Goal: Task Accomplishment & Management: Manage account settings

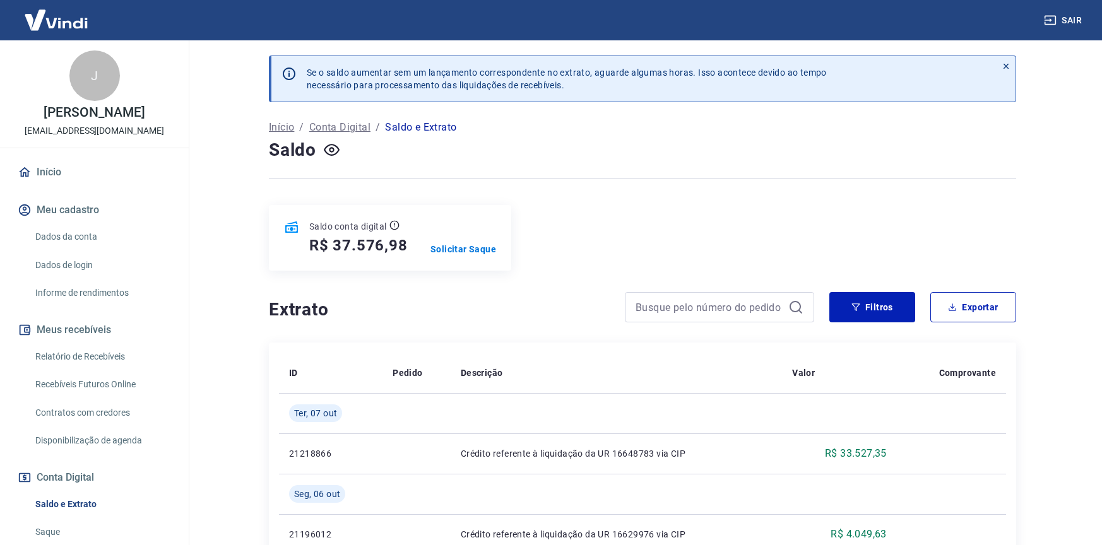
scroll to position [3, 0]
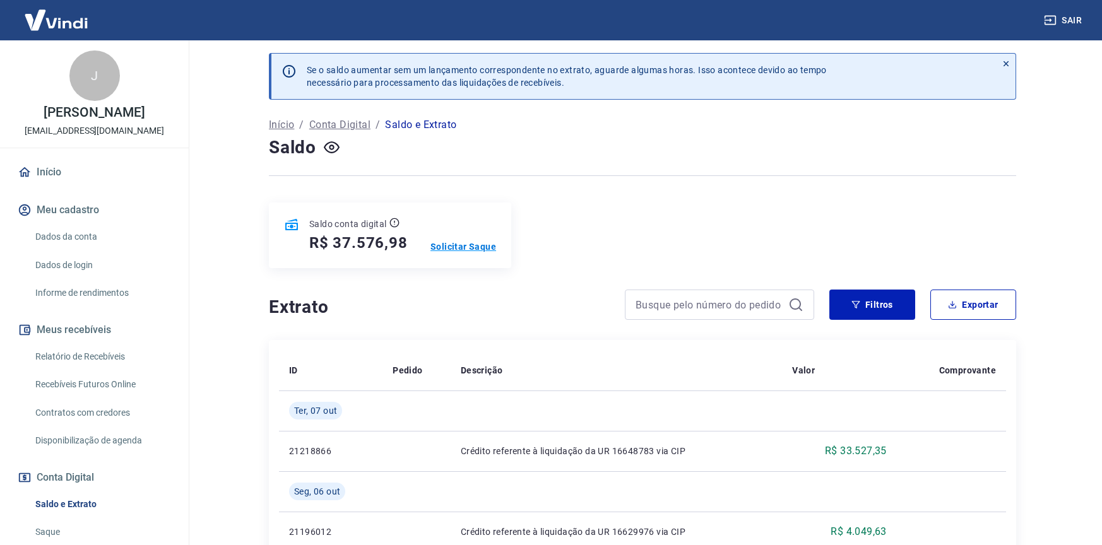
click at [463, 246] on p "Solicitar Saque" at bounding box center [463, 246] width 66 height 13
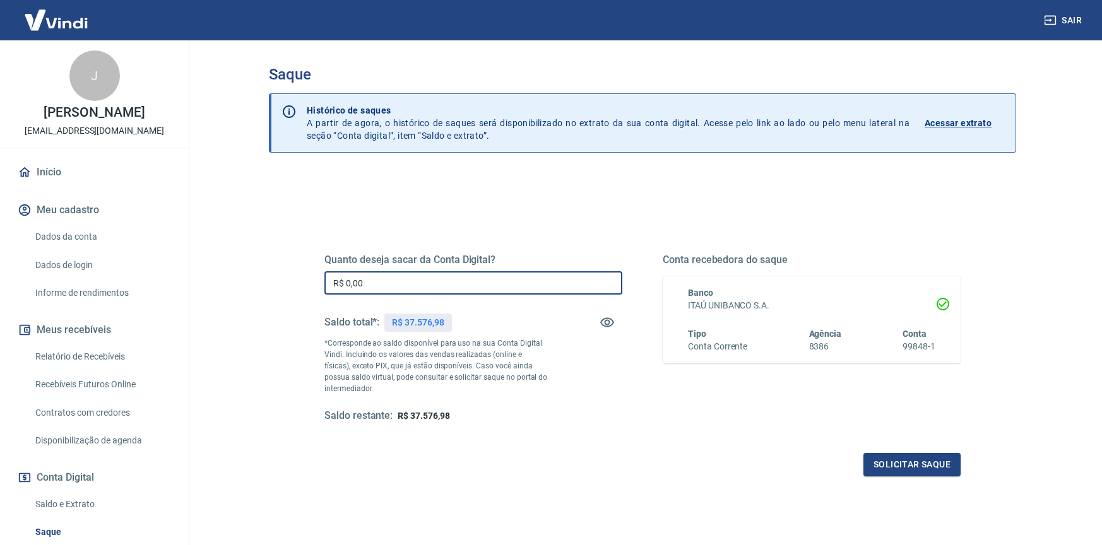
drag, startPoint x: 379, startPoint y: 279, endPoint x: 287, endPoint y: 271, distance: 92.5
click at [287, 271] on div "Quanto deseja sacar da Conta Digital? R$ 0,00 ​ Saldo total*: R$ 37.576,98 *Cor…" at bounding box center [642, 398] width 747 height 451
type input "R$ 37.576,98"
click at [913, 466] on button "Solicitar saque" at bounding box center [911, 464] width 97 height 23
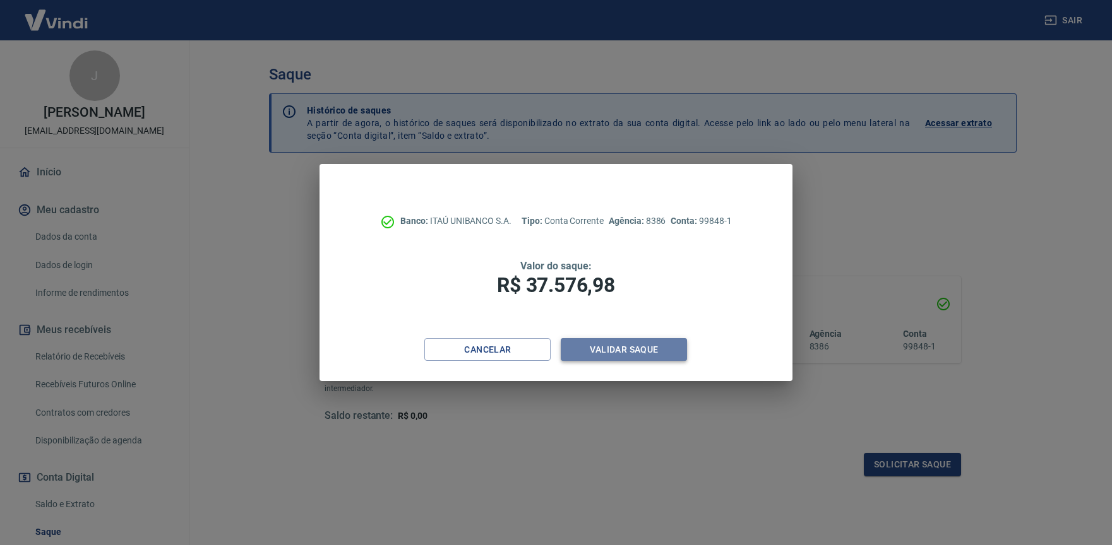
click at [624, 353] on button "Validar saque" at bounding box center [623, 349] width 126 height 23
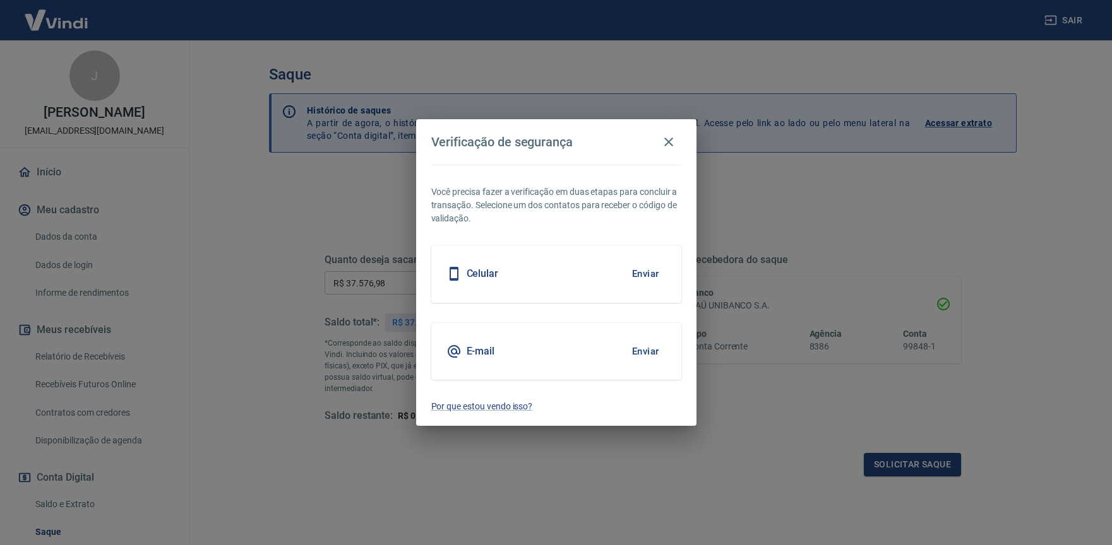
click at [551, 283] on div "Celular Enviar" at bounding box center [556, 274] width 250 height 57
click at [646, 275] on button "Enviar" at bounding box center [645, 274] width 41 height 27
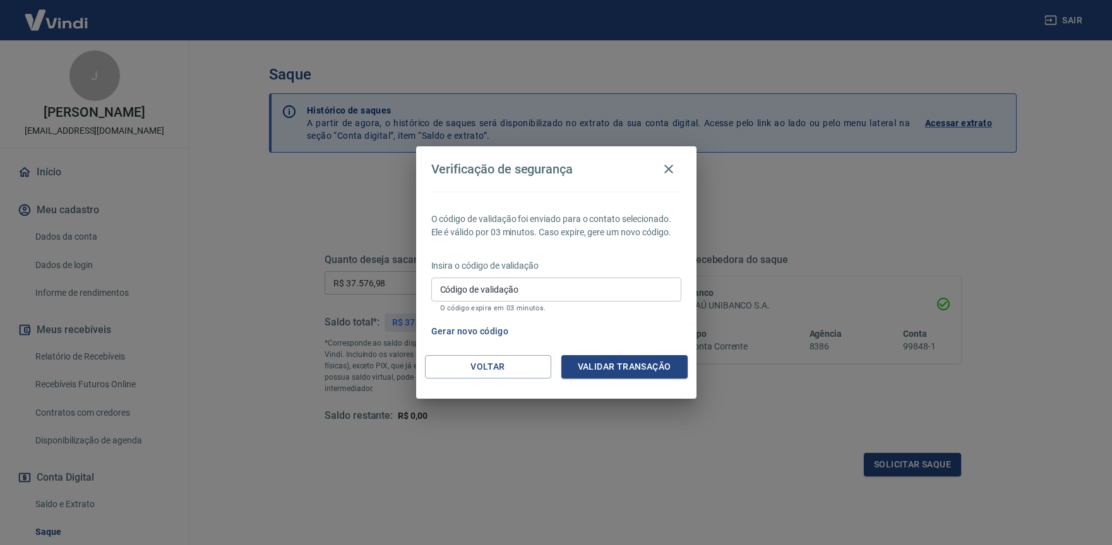
click at [562, 286] on input "Código de validação" at bounding box center [556, 289] width 250 height 23
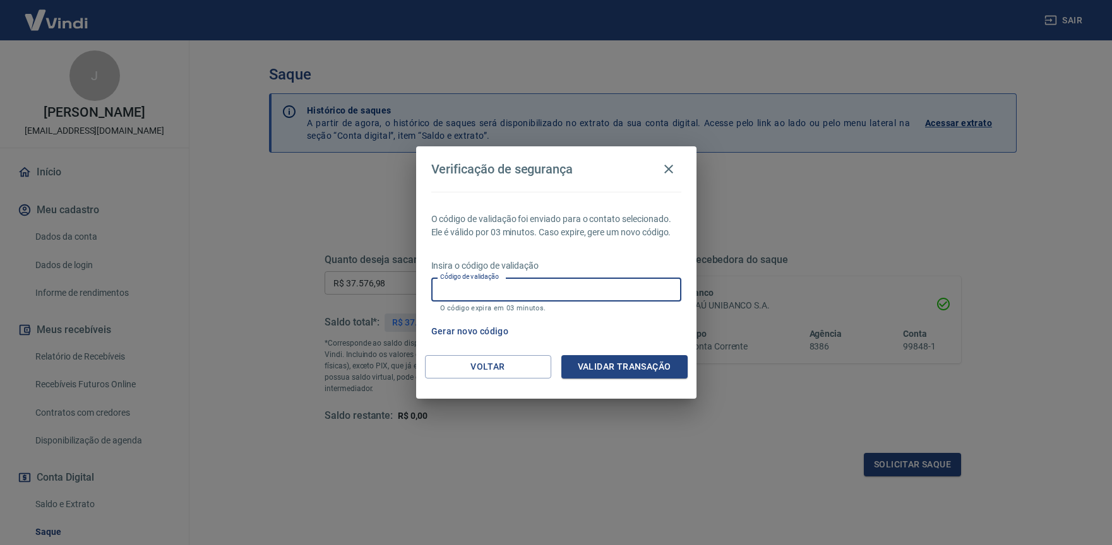
click at [562, 286] on input "Código de validação" at bounding box center [556, 289] width 250 height 23
type input "338090"
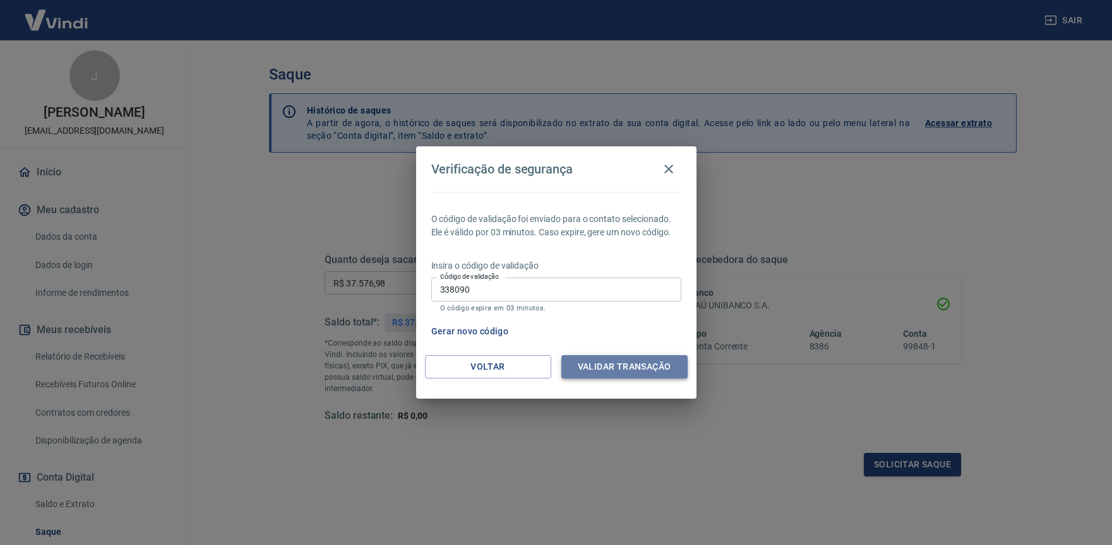
click at [605, 367] on button "Validar transação" at bounding box center [624, 366] width 126 height 23
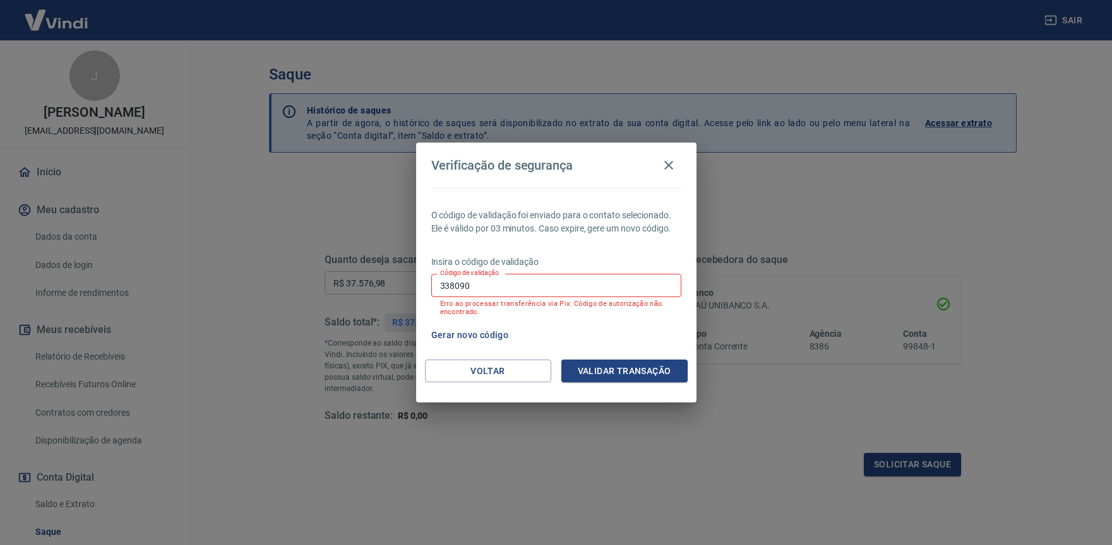
click at [487, 335] on button "Gerar novo código" at bounding box center [470, 335] width 88 height 23
click at [521, 378] on button "Voltar" at bounding box center [488, 371] width 126 height 23
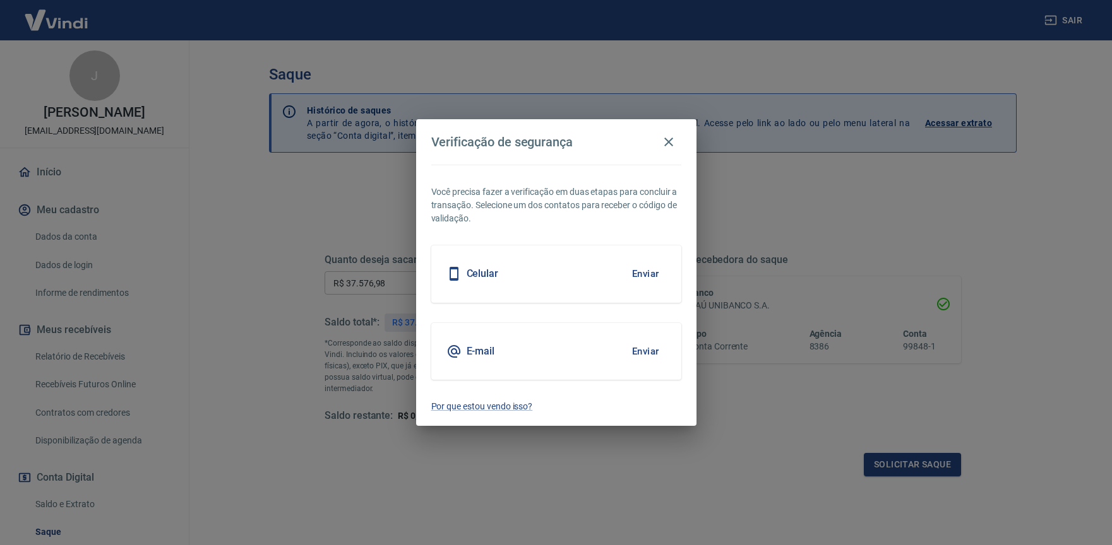
click at [584, 347] on div "E-mail Enviar" at bounding box center [556, 351] width 250 height 57
click at [646, 346] on button "Enviar" at bounding box center [645, 351] width 41 height 27
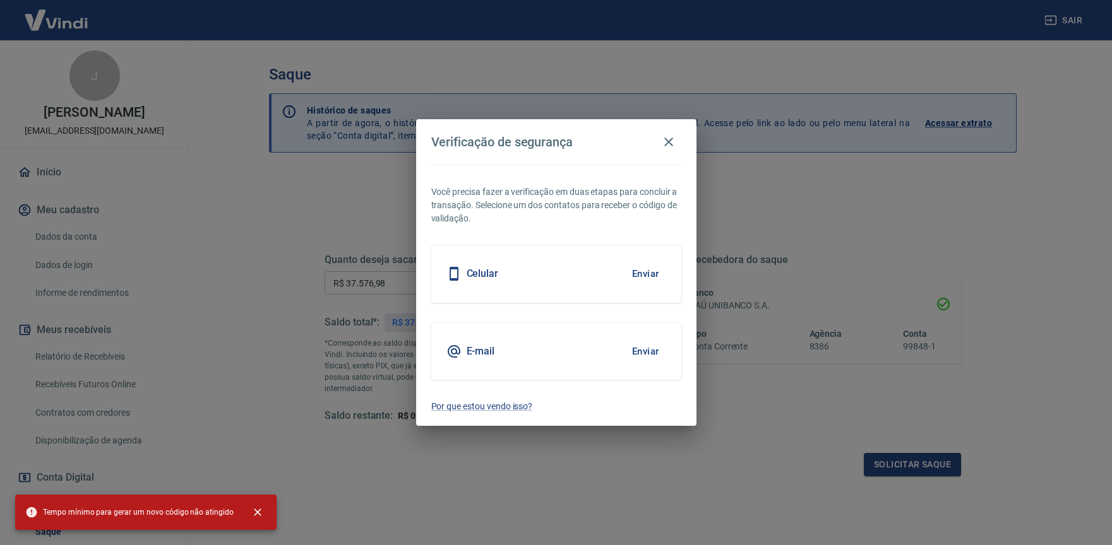
click at [573, 279] on div "Celular Enviar" at bounding box center [556, 274] width 250 height 57
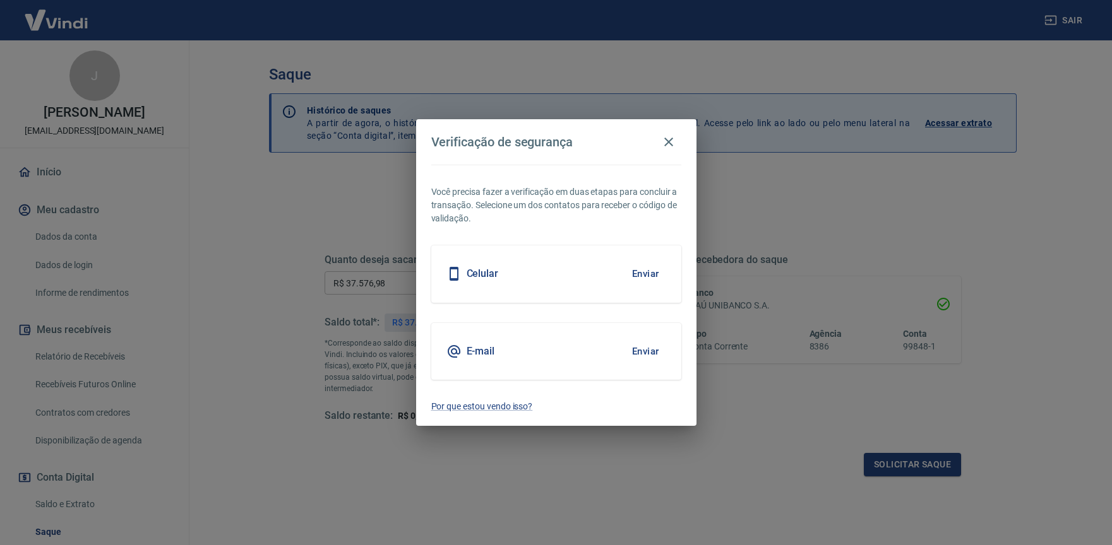
click at [646, 349] on button "Enviar" at bounding box center [645, 351] width 41 height 27
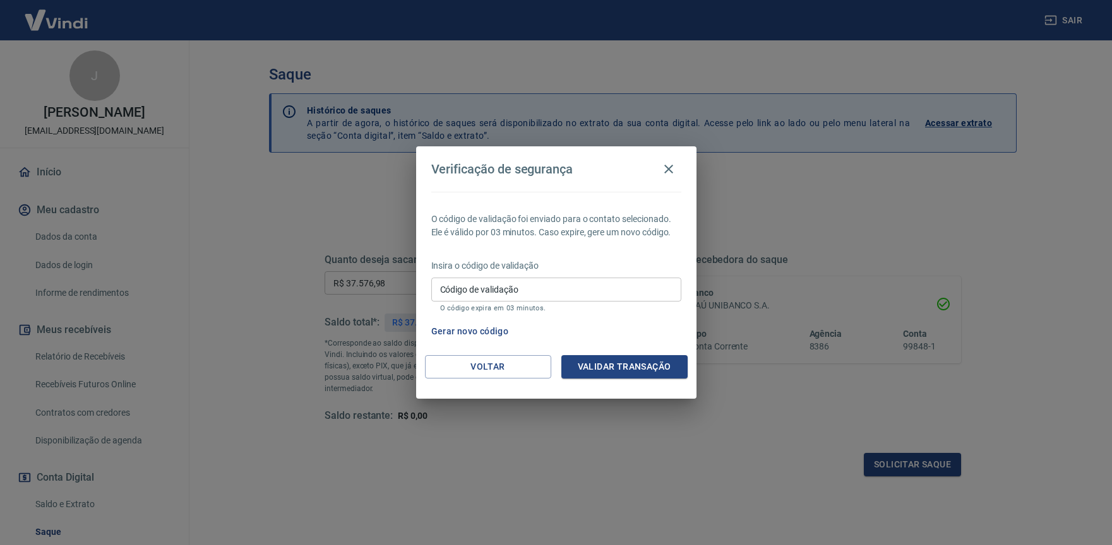
click at [473, 285] on div "Código de validação Código de validação O código expira em 03 minutos." at bounding box center [556, 295] width 250 height 34
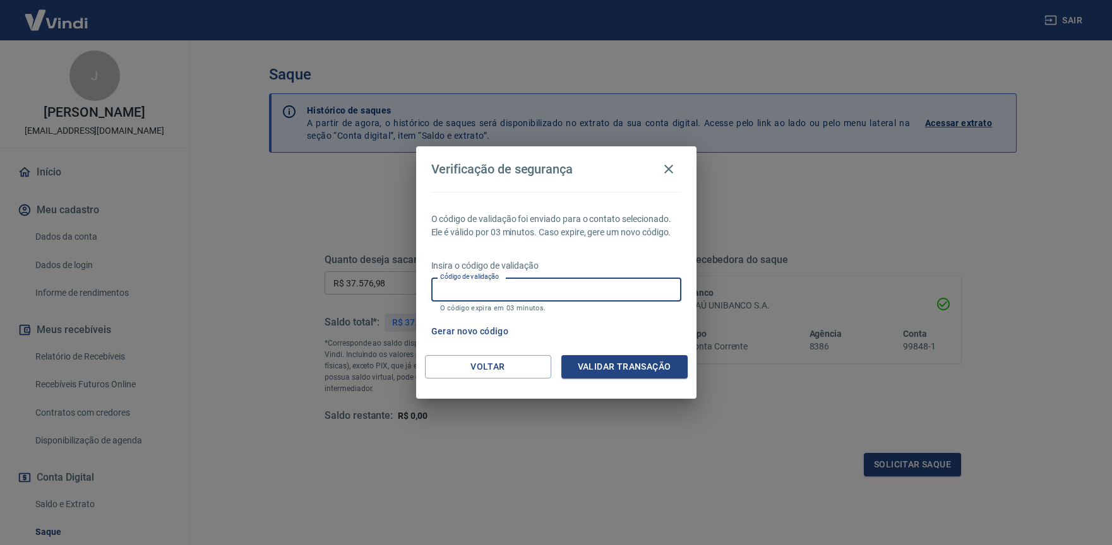
paste input "21674e93fcb5ec6"
type input "21674e93fcb5ec6"
click at [630, 369] on button "Validar transação" at bounding box center [624, 366] width 126 height 23
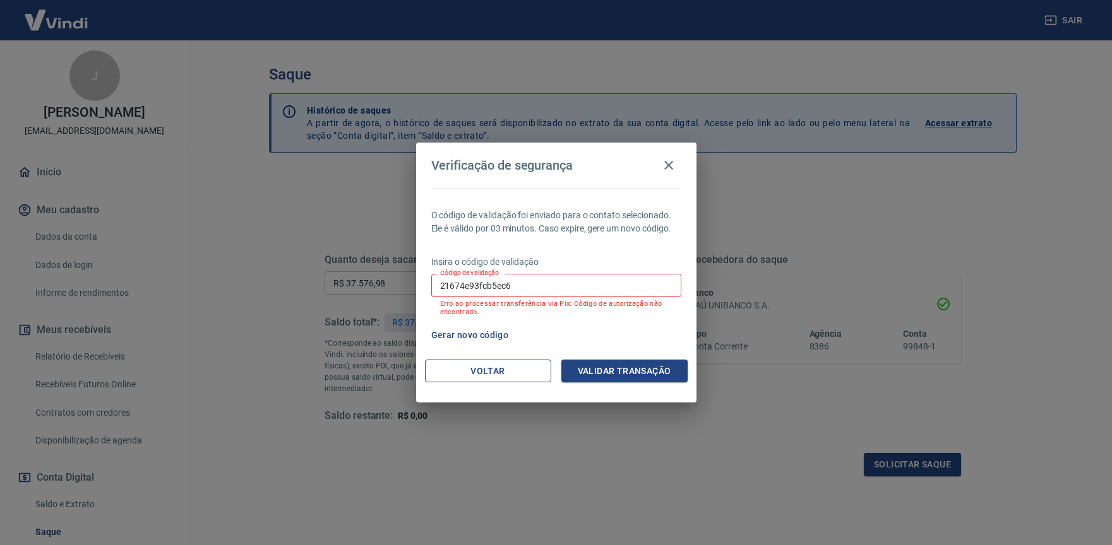
click at [512, 370] on button "Voltar" at bounding box center [488, 371] width 126 height 23
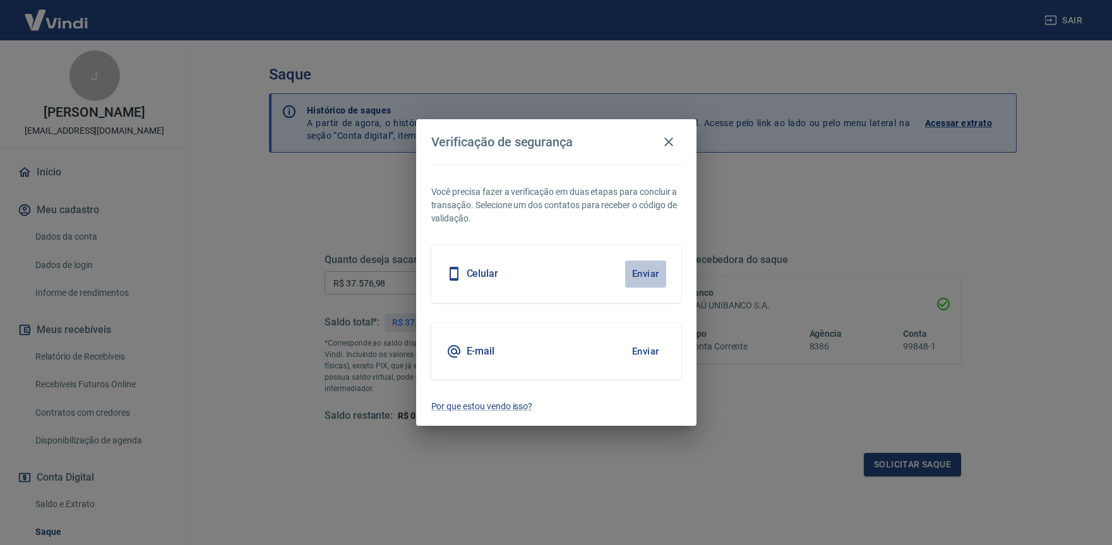
click at [630, 276] on button "Enviar" at bounding box center [645, 274] width 41 height 27
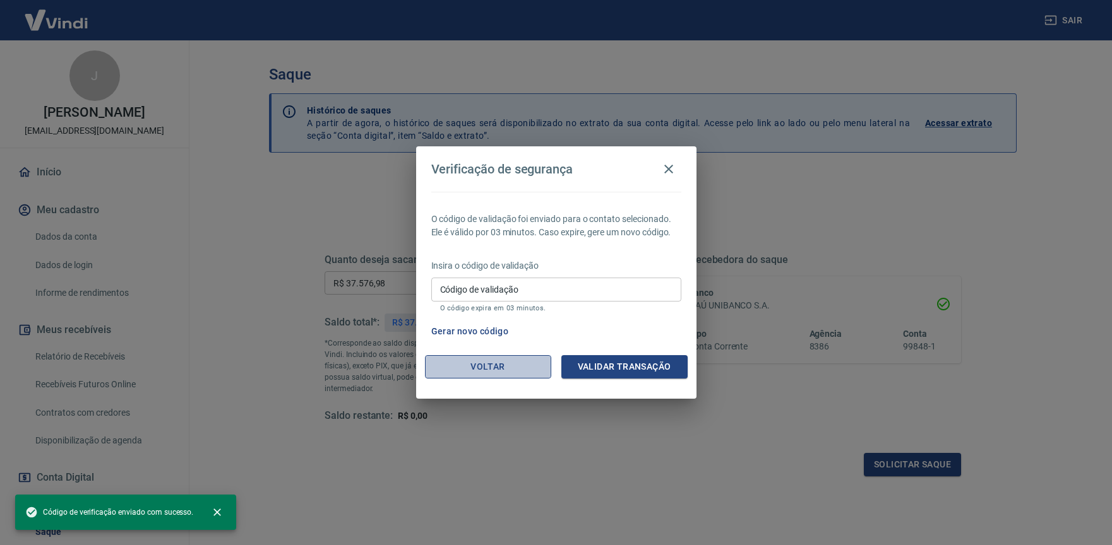
click at [499, 368] on button "Voltar" at bounding box center [488, 366] width 126 height 23
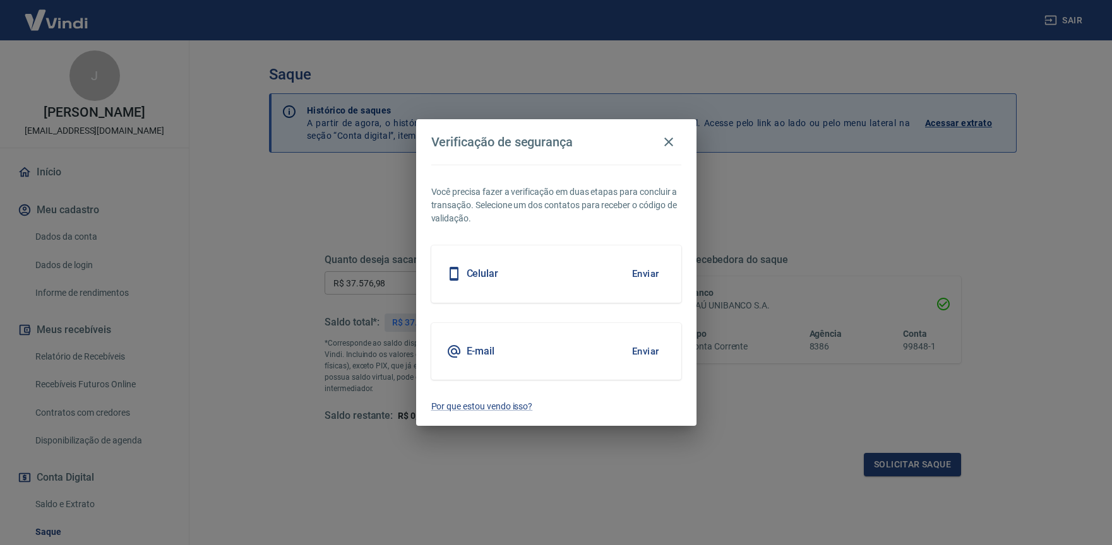
click at [655, 350] on button "Enviar" at bounding box center [645, 351] width 41 height 27
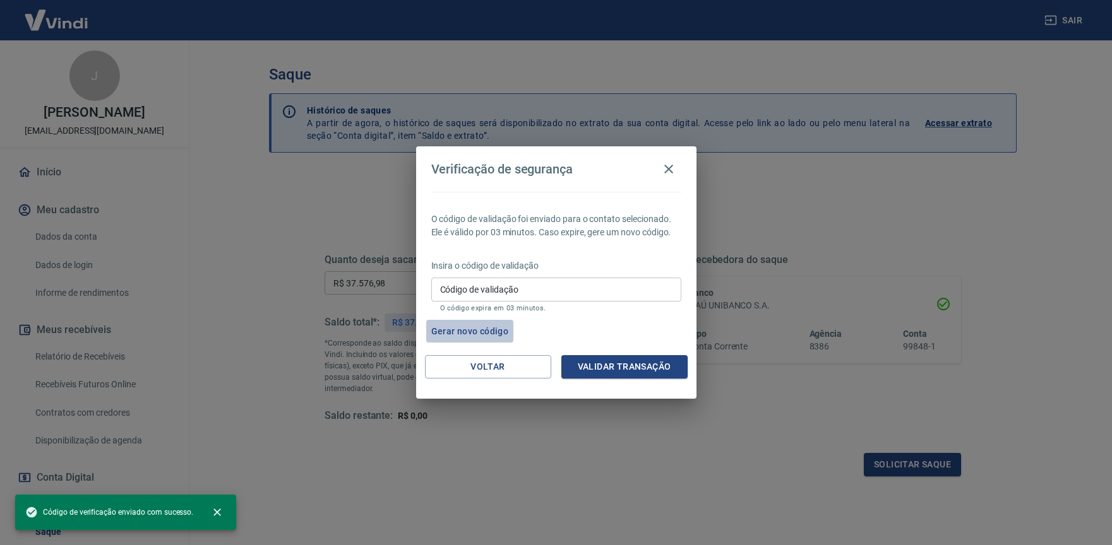
click at [472, 329] on button "Gerar novo código" at bounding box center [470, 331] width 88 height 23
click at [559, 296] on input "Código de validação" at bounding box center [556, 289] width 250 height 23
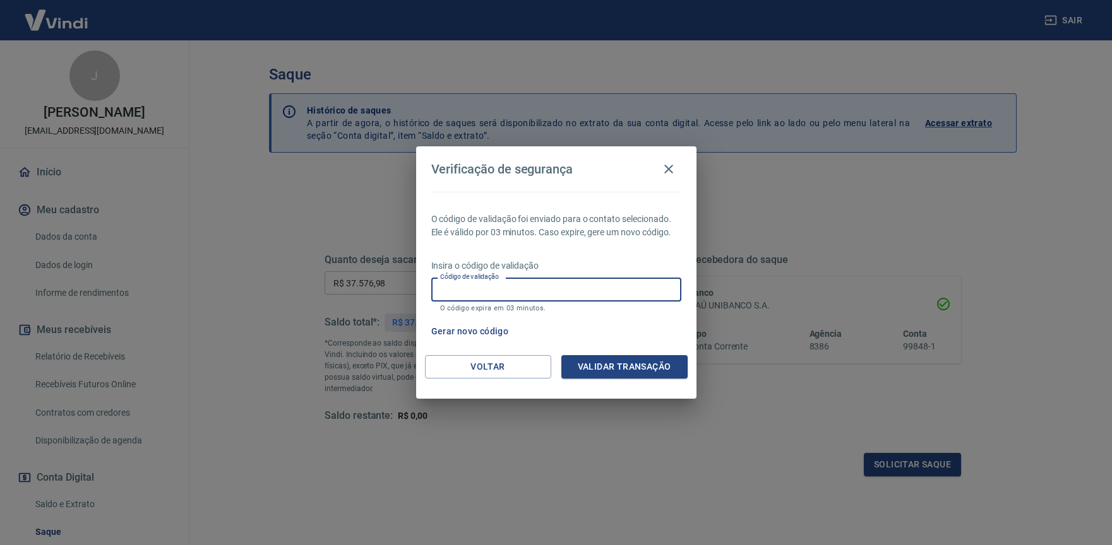
paste input "2004135"
type input "2004135"
click at [594, 360] on button "Validar transação" at bounding box center [624, 366] width 126 height 23
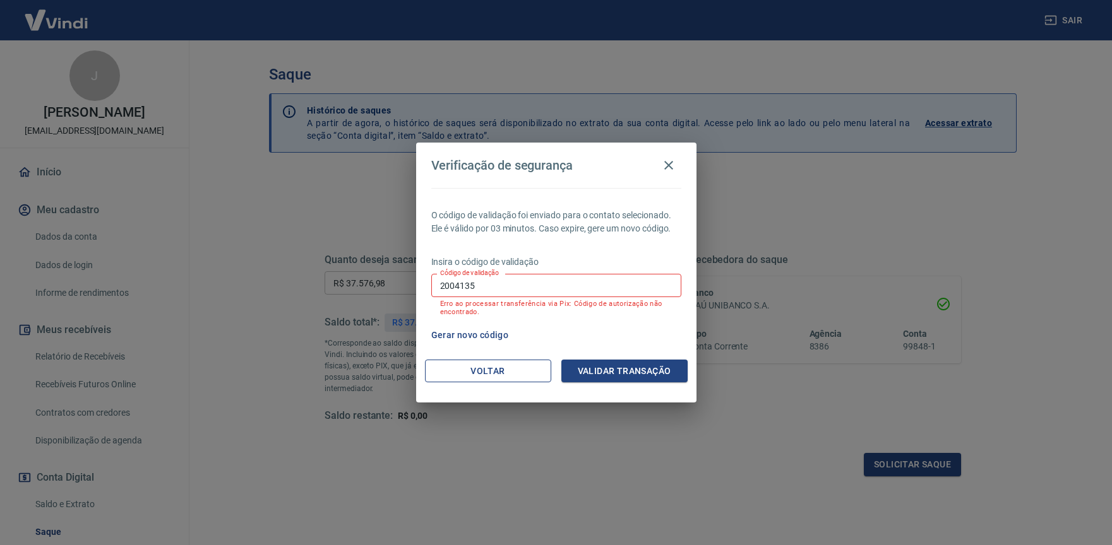
click at [459, 362] on button "Voltar" at bounding box center [488, 371] width 126 height 23
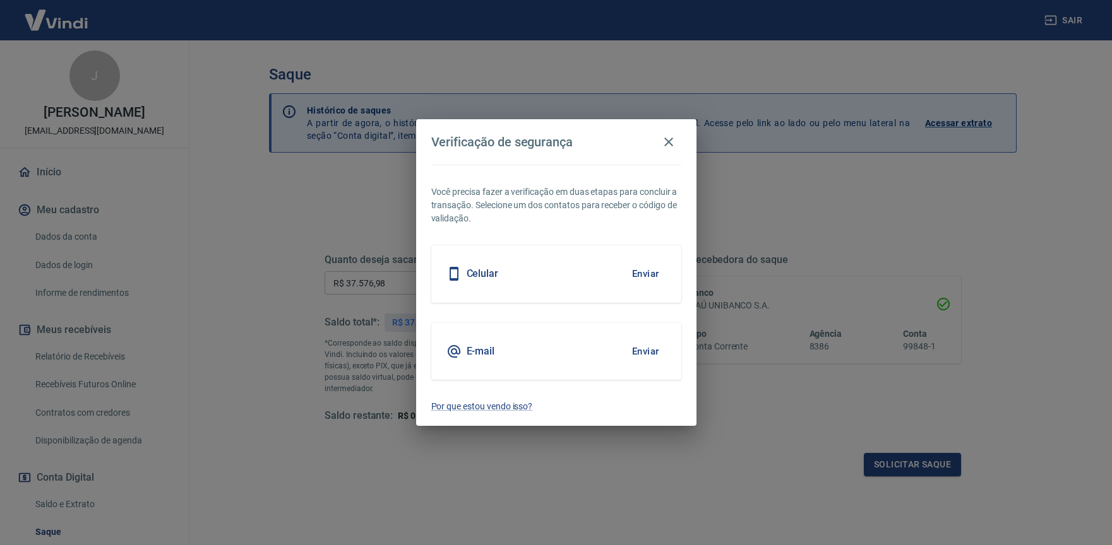
click at [496, 353] on div "E-mail Enviar" at bounding box center [556, 351] width 250 height 57
click at [487, 350] on h5 "E-mail" at bounding box center [480, 351] width 28 height 13
click at [641, 345] on button "Enviar" at bounding box center [645, 351] width 41 height 27
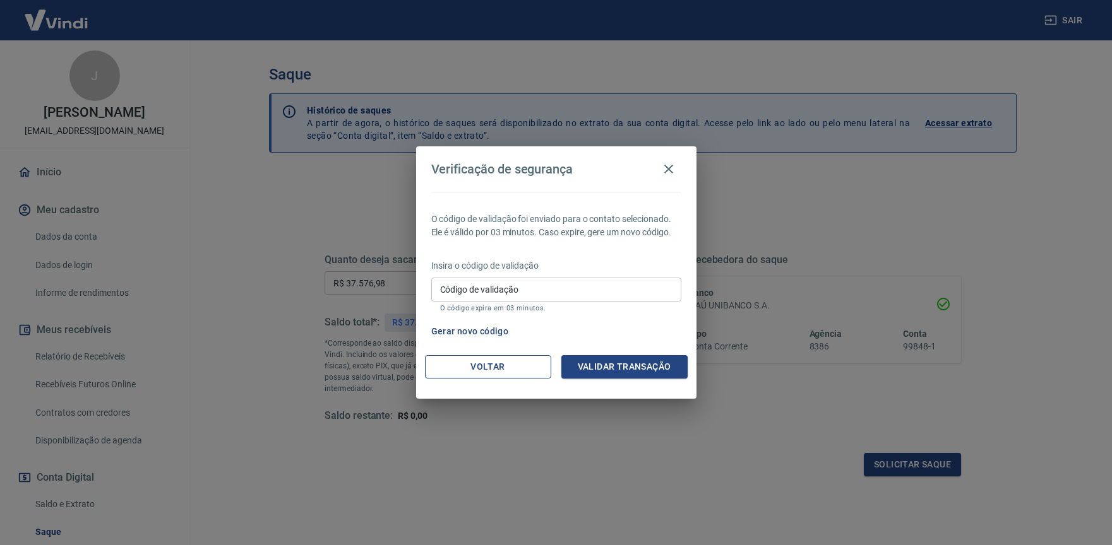
click at [496, 362] on button "Voltar" at bounding box center [488, 366] width 126 height 23
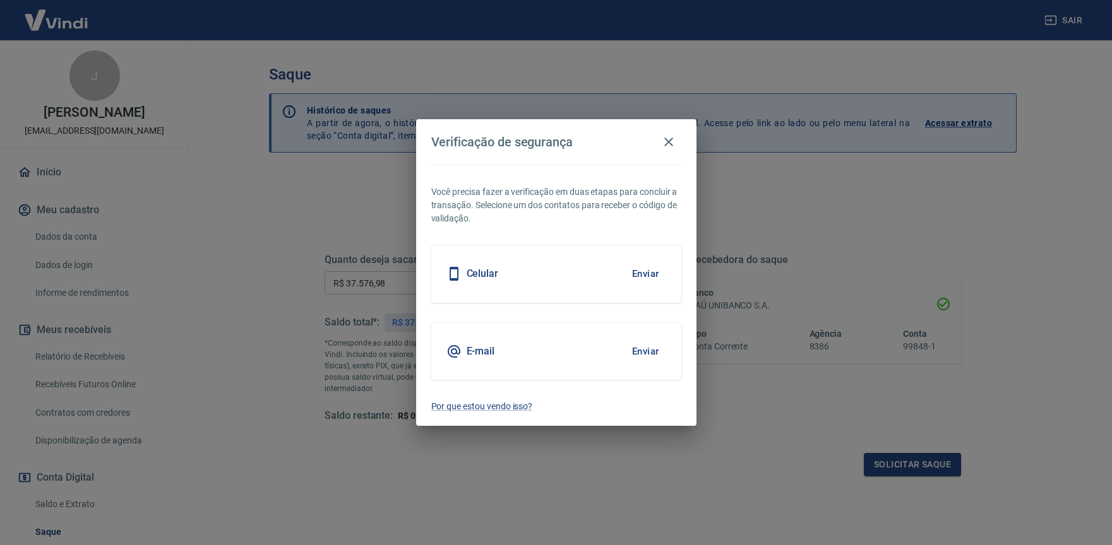
click at [641, 276] on button "Enviar" at bounding box center [645, 274] width 41 height 27
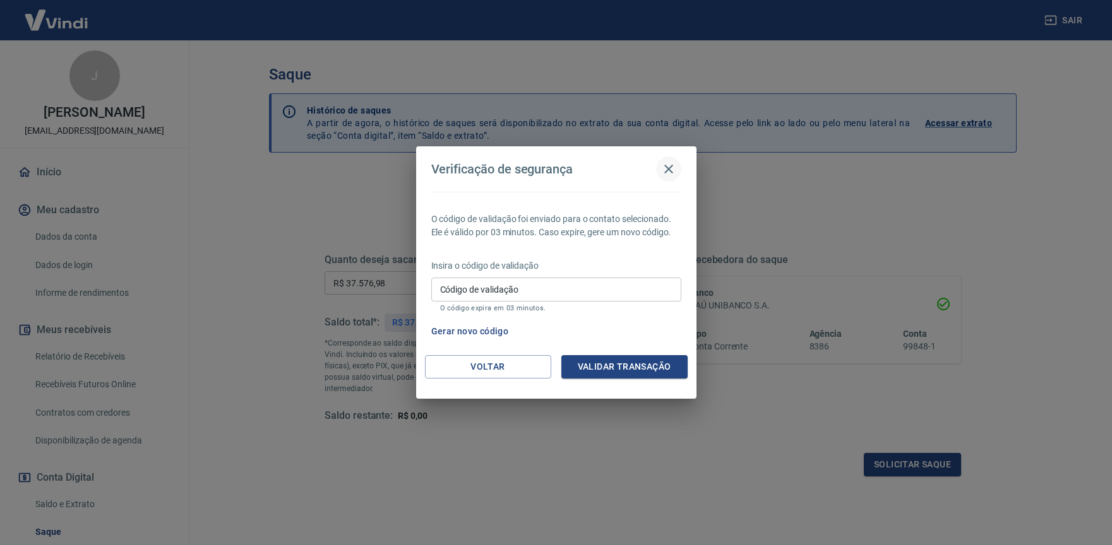
click at [668, 163] on icon "button" at bounding box center [668, 169] width 15 height 15
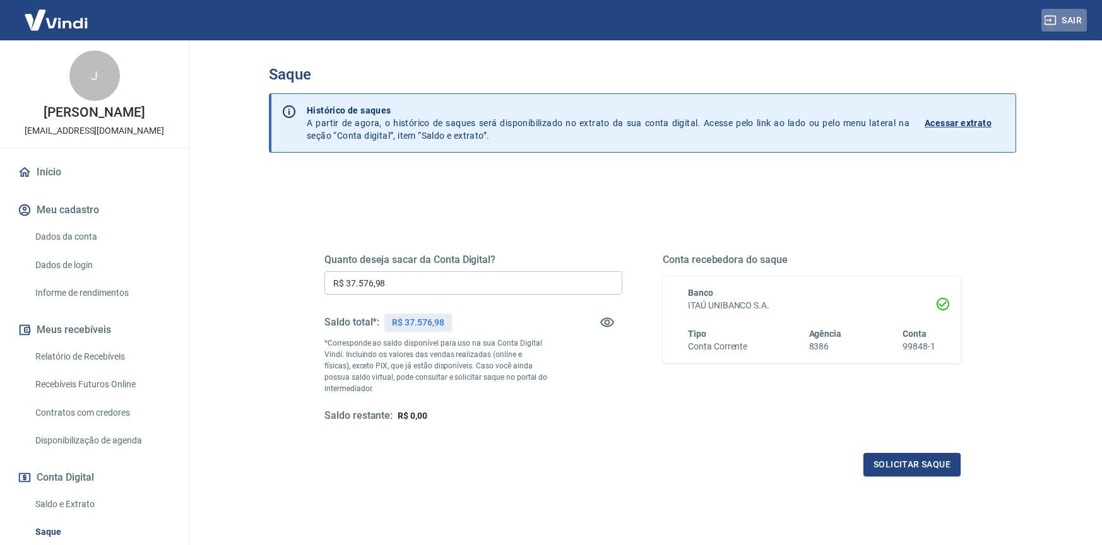
click at [1069, 25] on button "Sair" at bounding box center [1063, 20] width 45 height 23
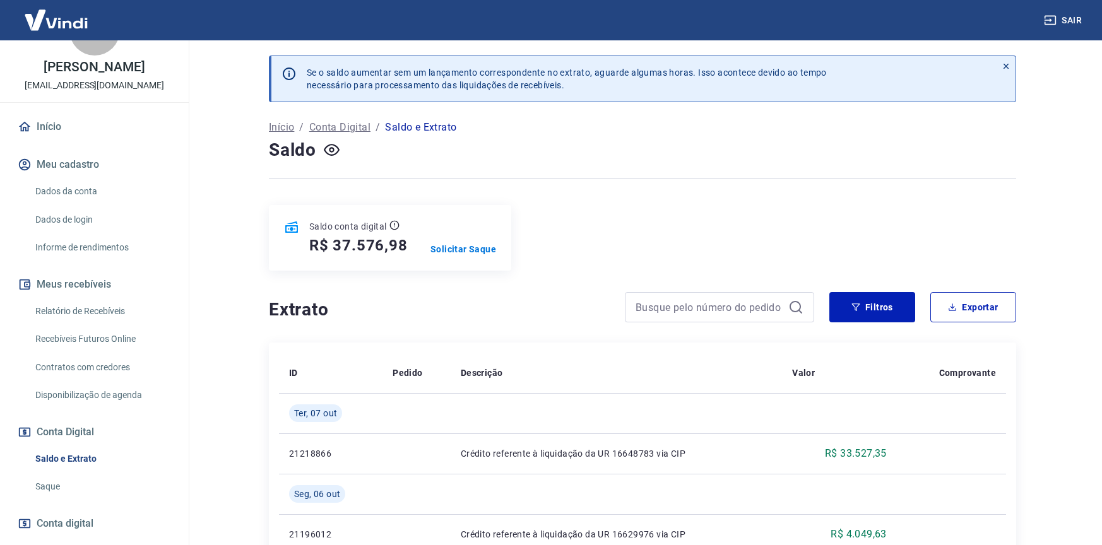
scroll to position [127, 0]
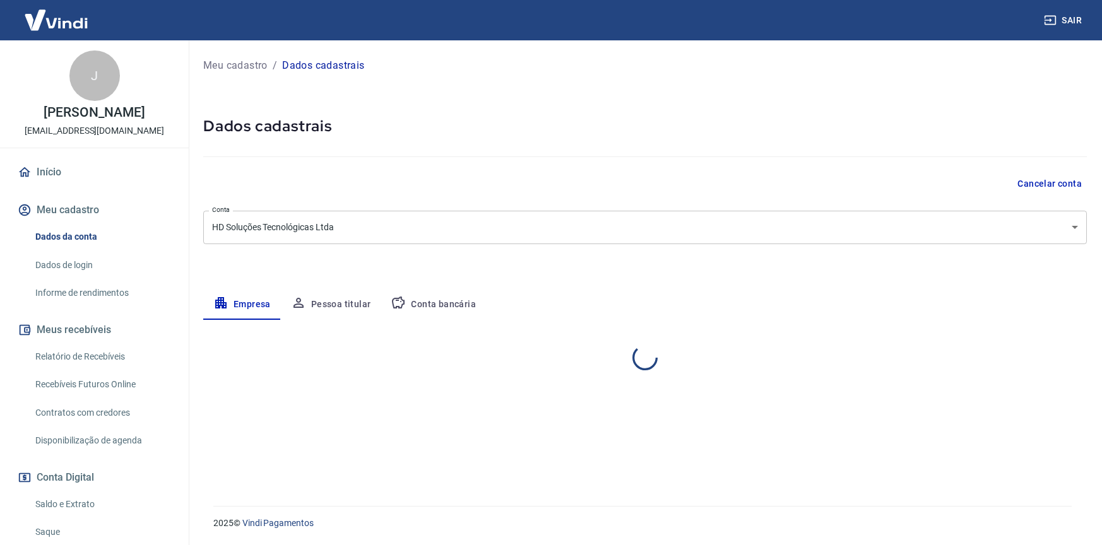
select select "ES"
select select "business"
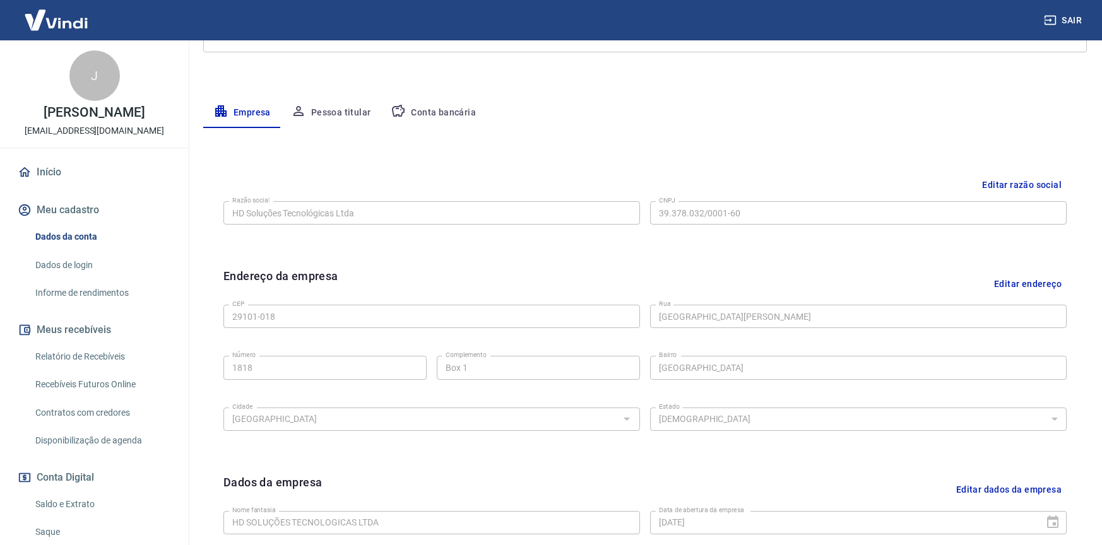
scroll to position [151, 0]
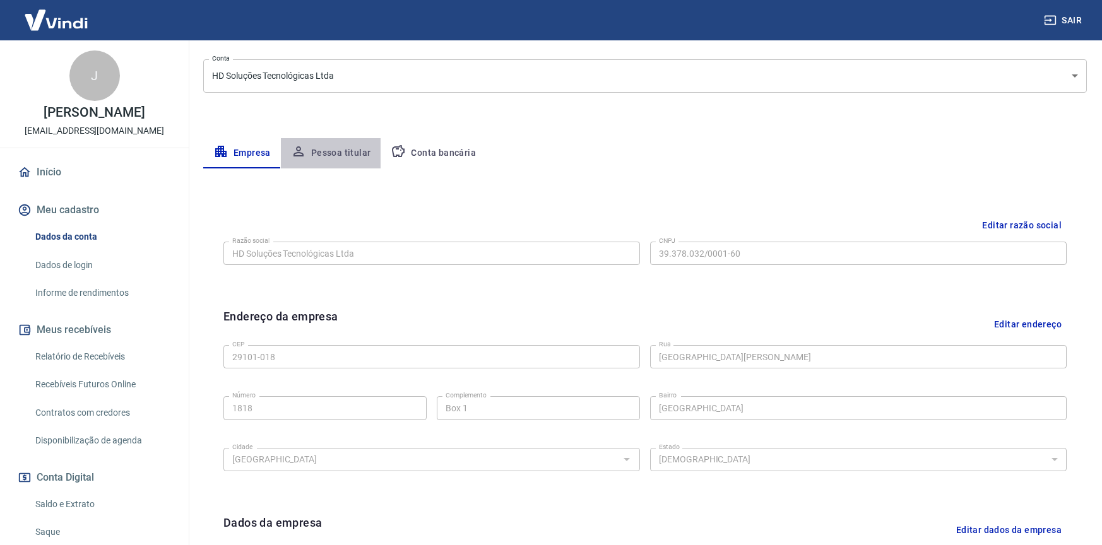
click at [338, 145] on button "Pessoa titular" at bounding box center [331, 153] width 100 height 30
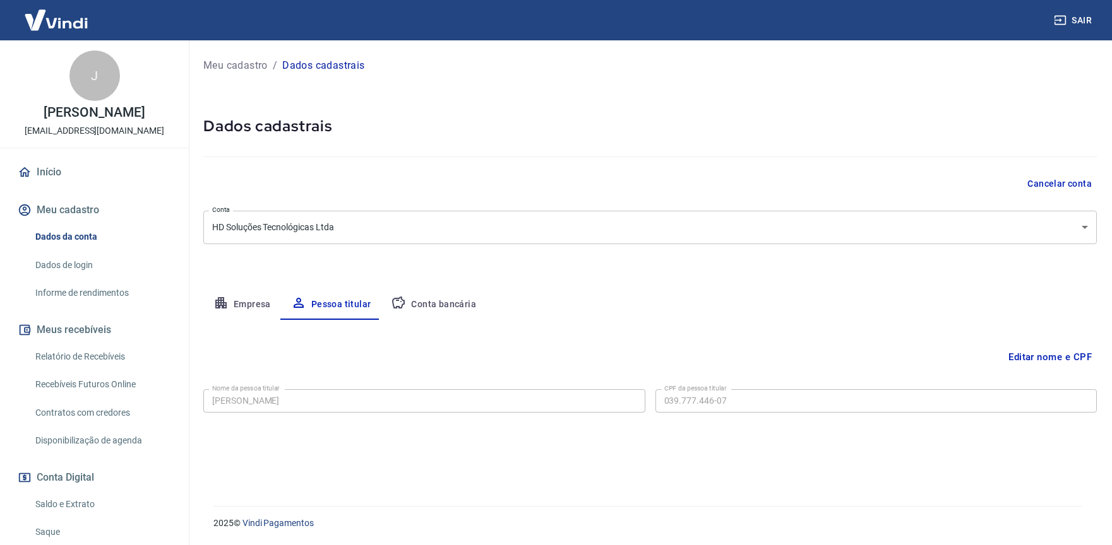
click at [439, 302] on button "Conta bancária" at bounding box center [433, 305] width 105 height 30
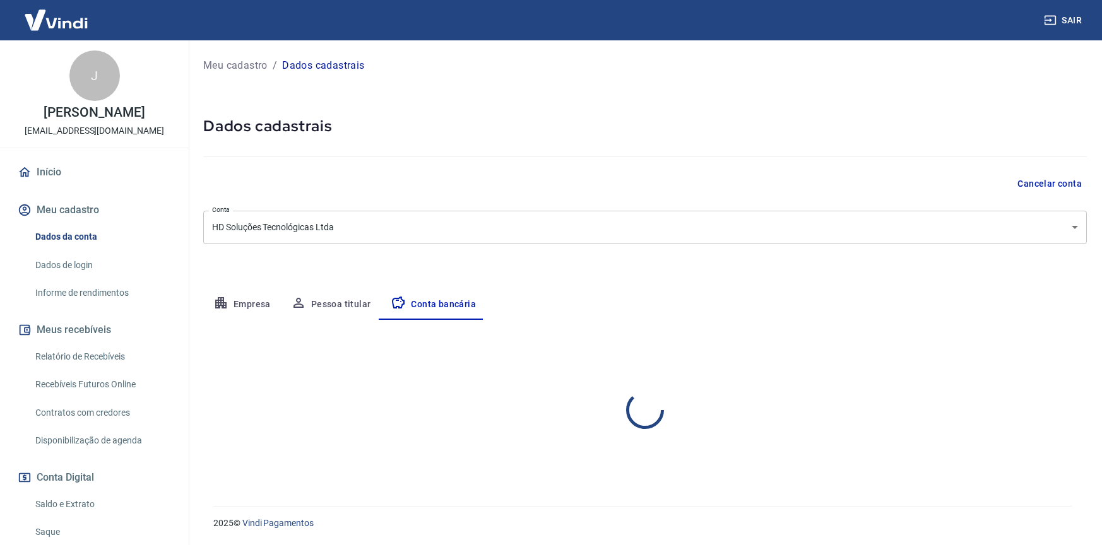
select select "1"
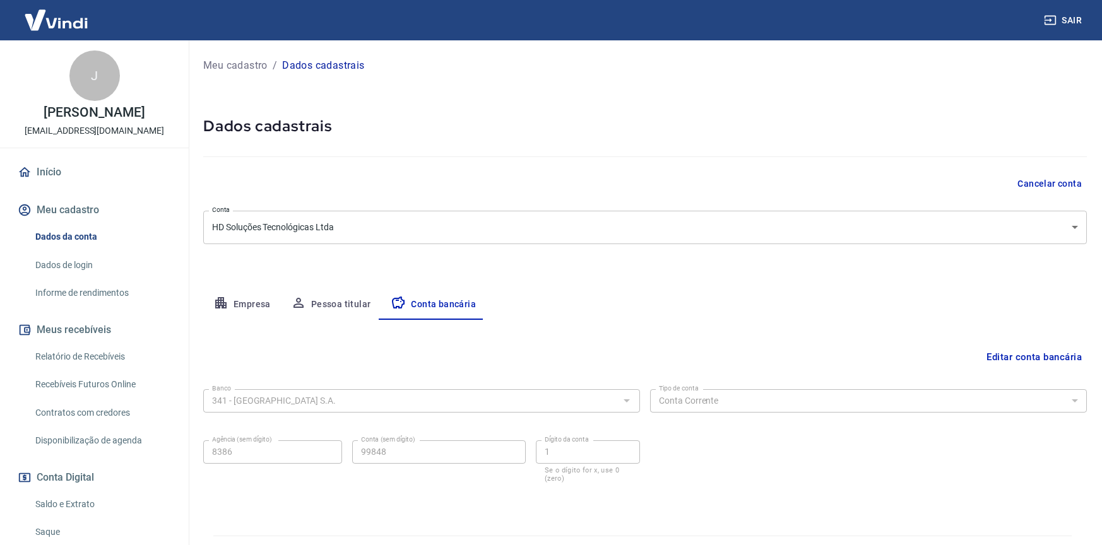
click at [261, 302] on button "Empresa" at bounding box center [242, 305] width 78 height 30
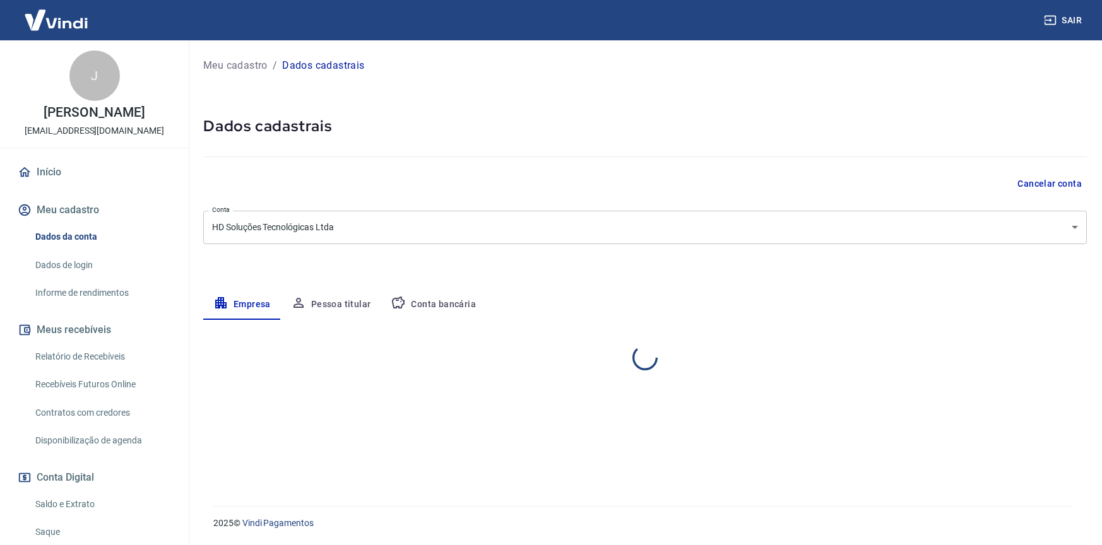
select select "ES"
select select "business"
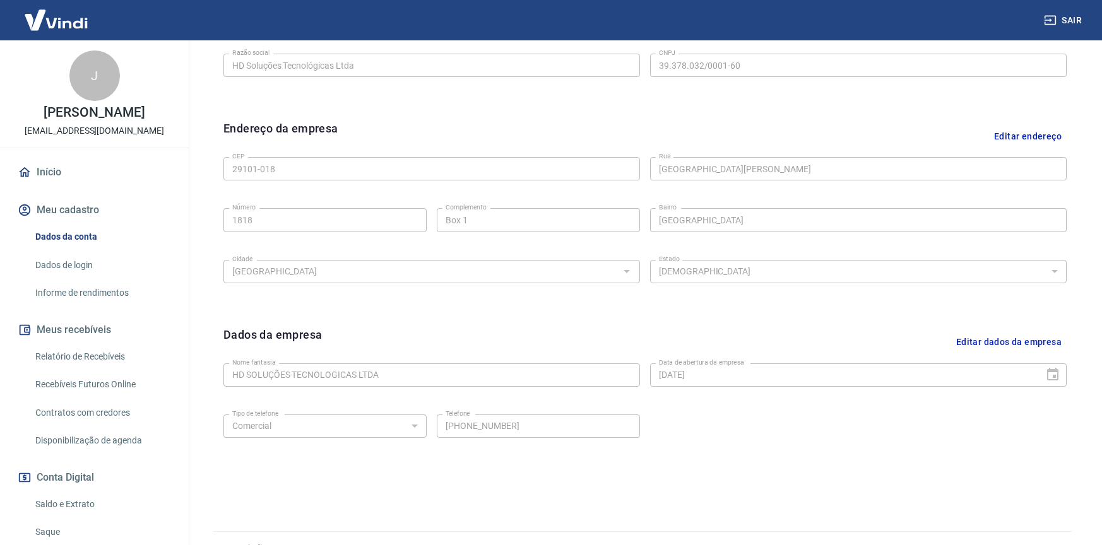
scroll to position [365, 0]
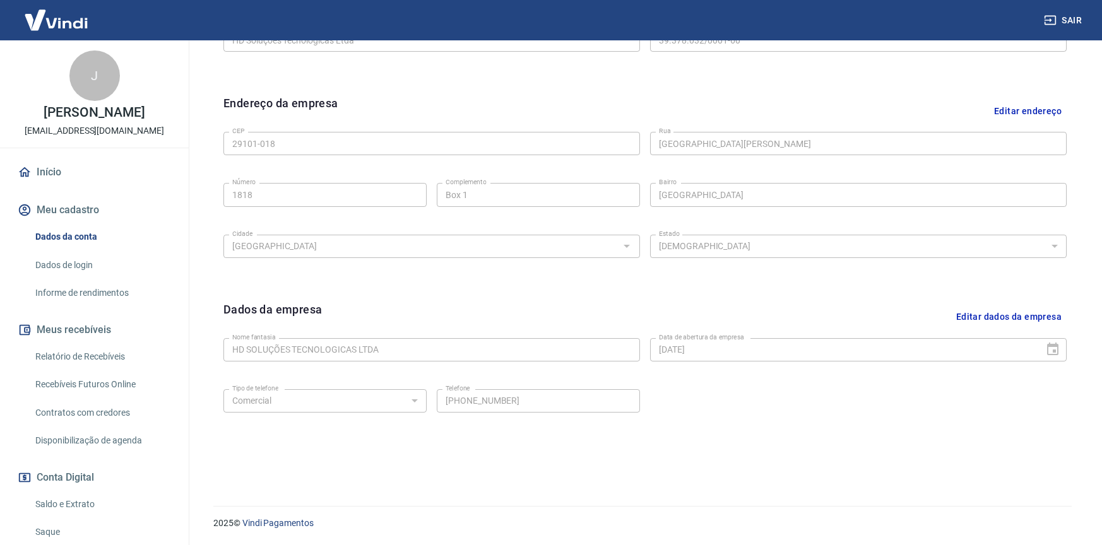
click at [65, 278] on link "Dados de login" at bounding box center [101, 265] width 143 height 26
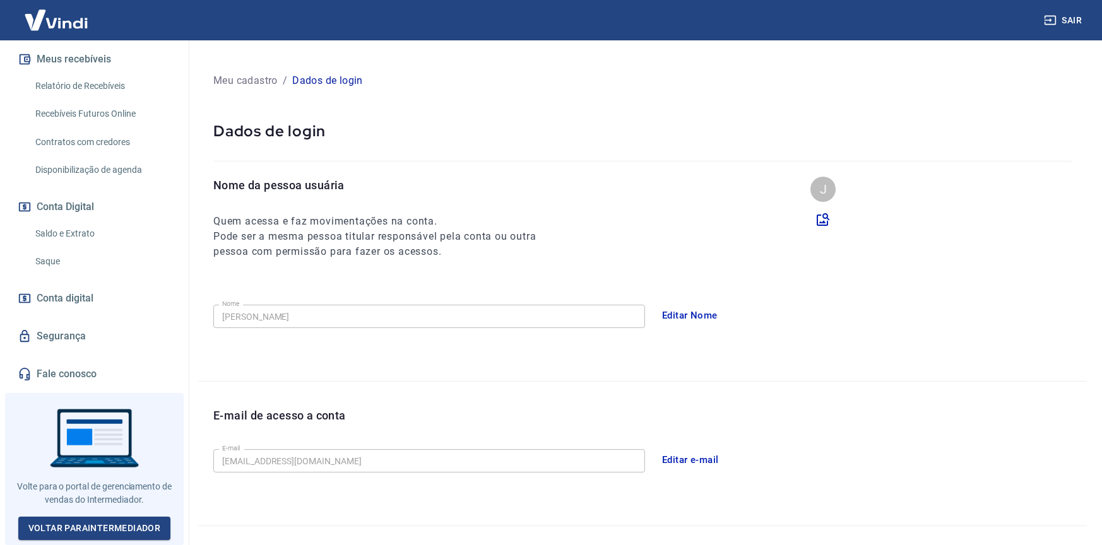
click at [1070, 13] on button "Sair" at bounding box center [1063, 20] width 45 height 23
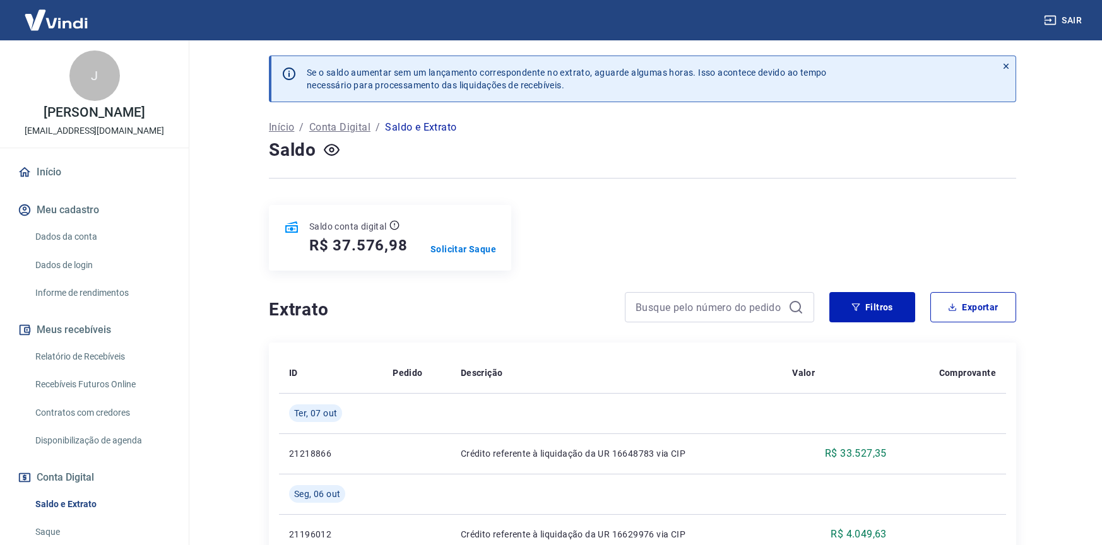
click at [66, 20] on img at bounding box center [56, 20] width 82 height 39
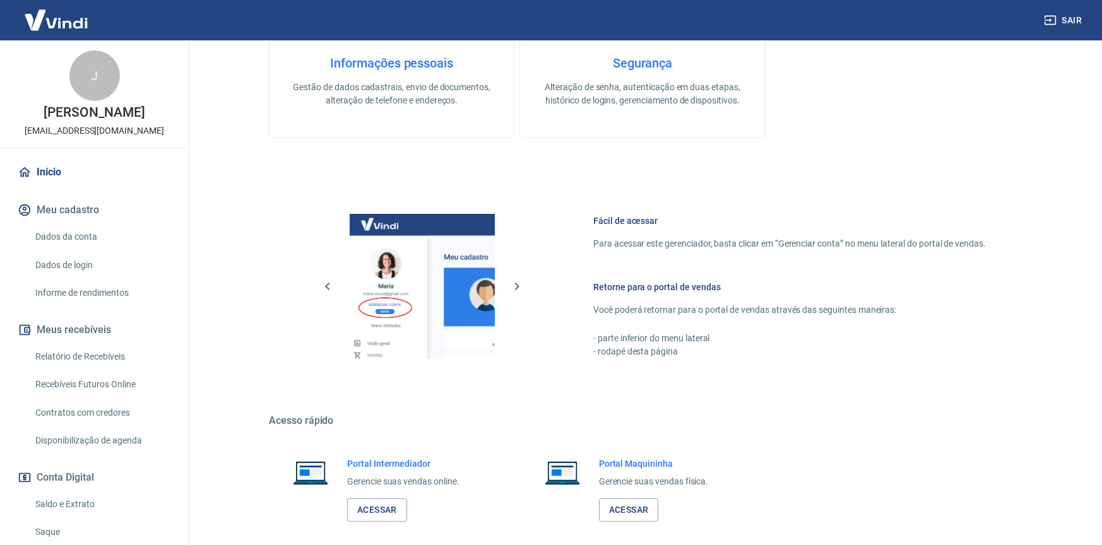
scroll to position [316, 0]
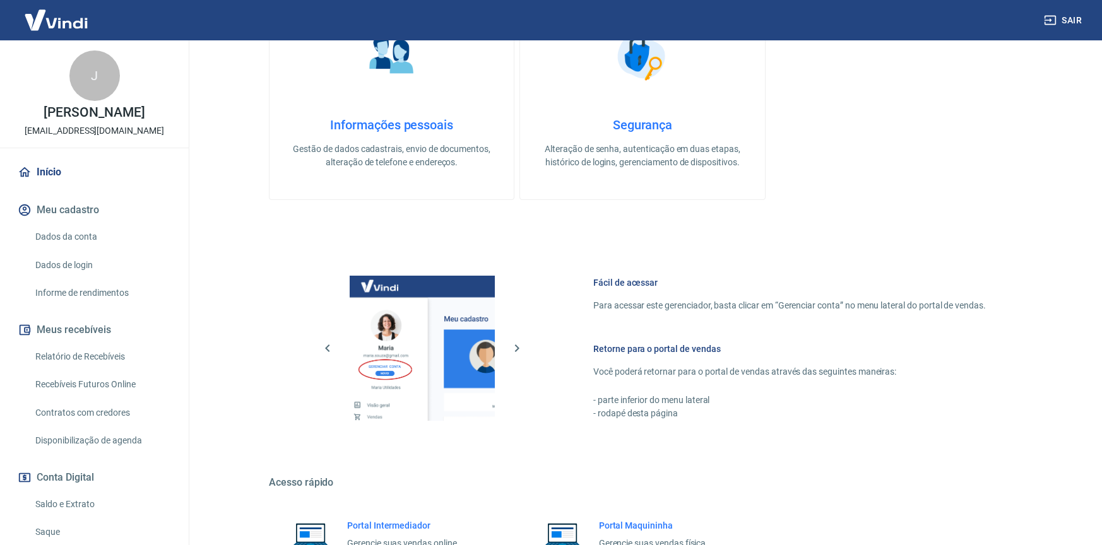
click at [1066, 20] on button "Sair" at bounding box center [1063, 20] width 45 height 23
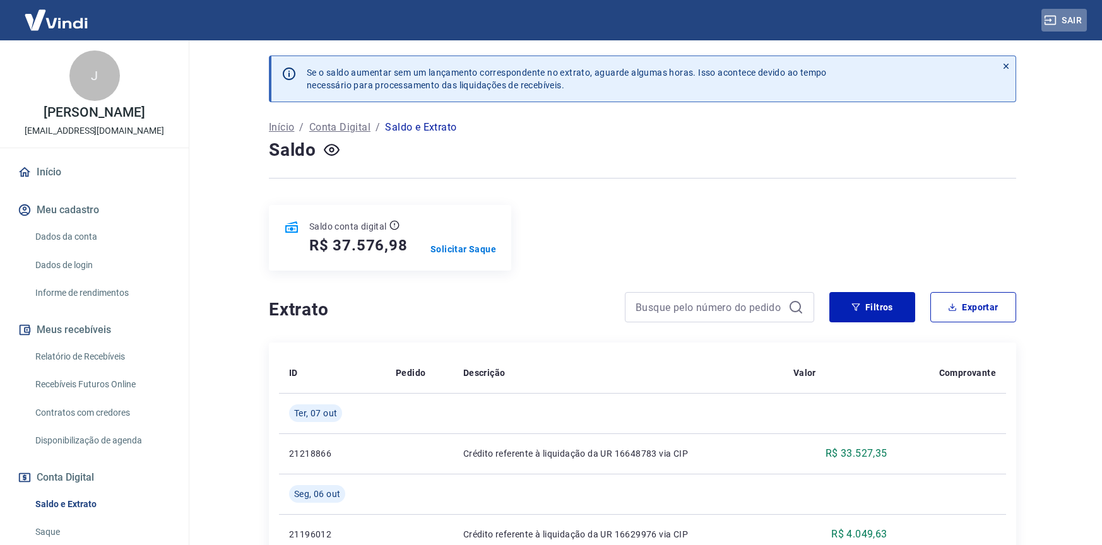
click at [1057, 20] on button "Sair" at bounding box center [1063, 20] width 45 height 23
